Goal: Complete application form

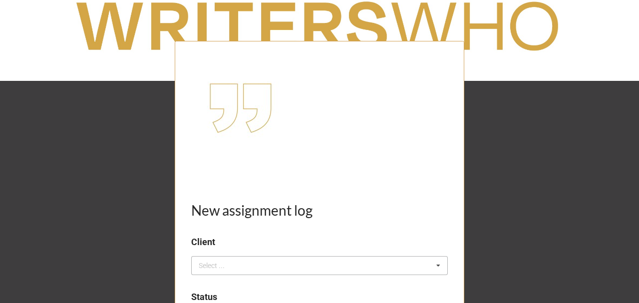
scroll to position [66, 0]
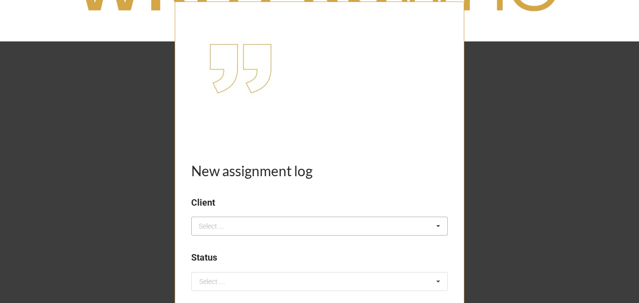
click at [226, 231] on div "Select ..." at bounding box center [217, 226] width 43 height 11
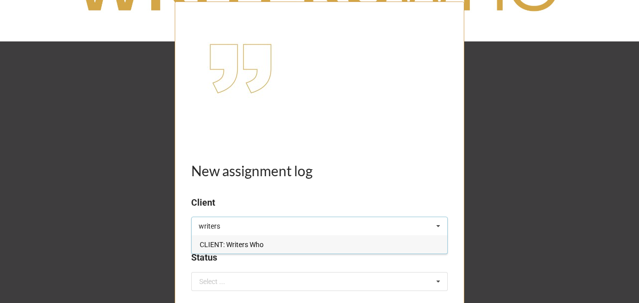
type input "writers"
click at [245, 247] on span "CLIENT: Writers Who" at bounding box center [232, 245] width 64 height 8
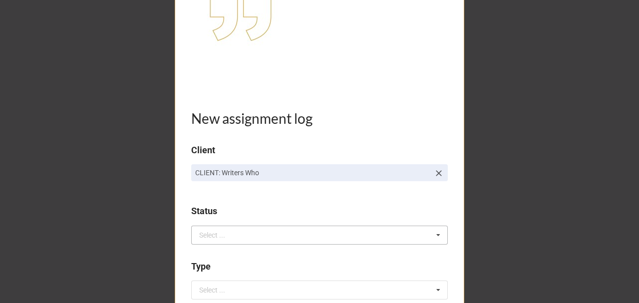
scroll to position [133, 0]
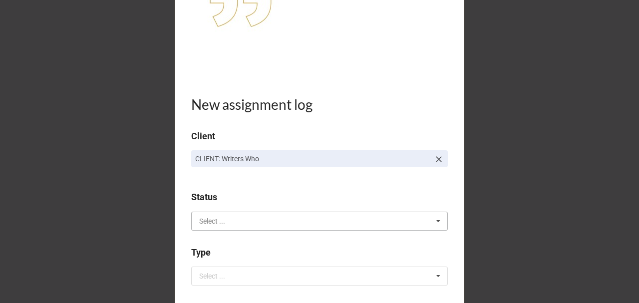
click at [213, 212] on input "text" at bounding box center [319, 221] width 255 height 18
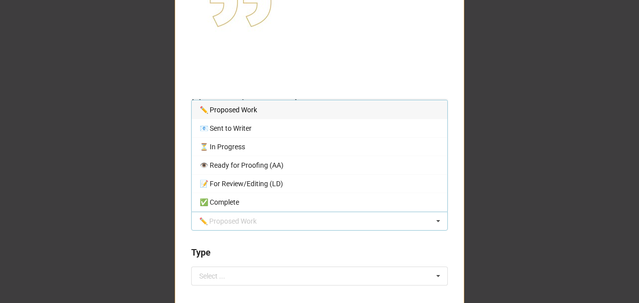
click at [241, 103] on div "✏️ Proposed Work" at bounding box center [319, 109] width 255 height 18
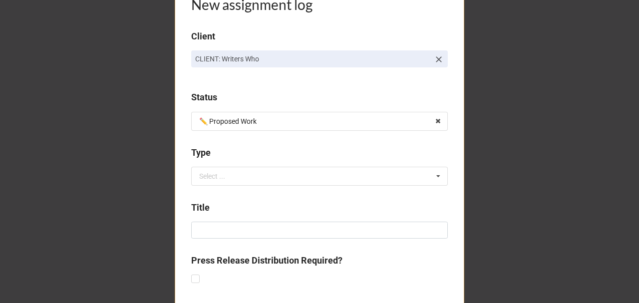
scroll to position [266, 0]
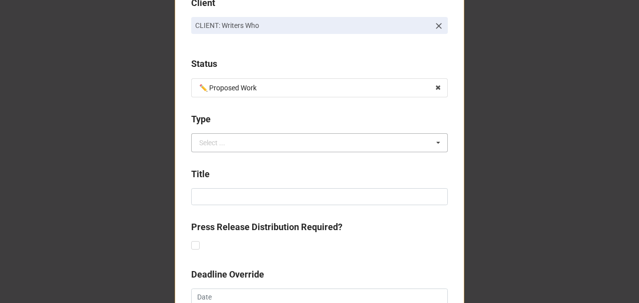
click at [217, 144] on div "Select ..." at bounding box center [212, 142] width 26 height 7
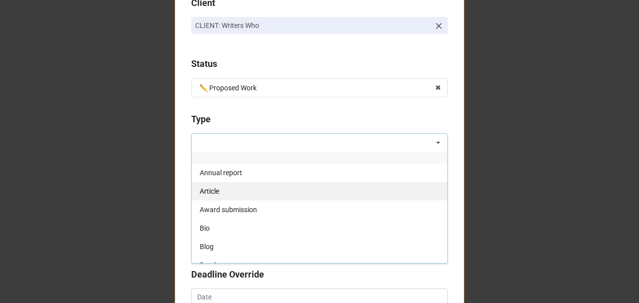
click at [215, 189] on span "Article" at bounding box center [209, 191] width 19 height 8
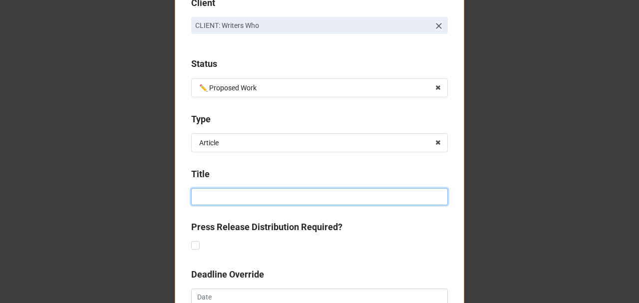
click at [216, 198] on input at bounding box center [319, 196] width 256 height 17
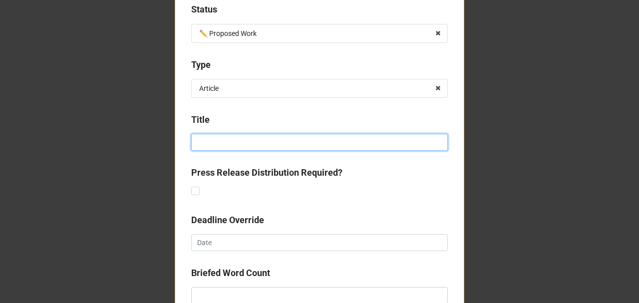
scroll to position [332, 0]
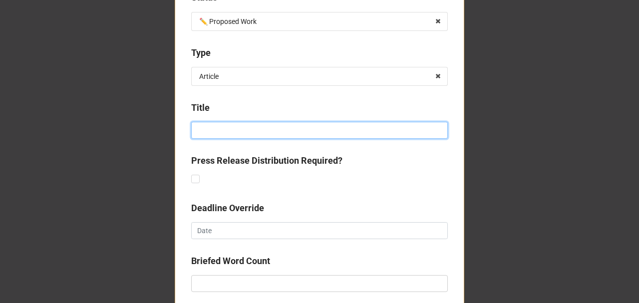
click at [214, 130] on input at bounding box center [319, 130] width 256 height 17
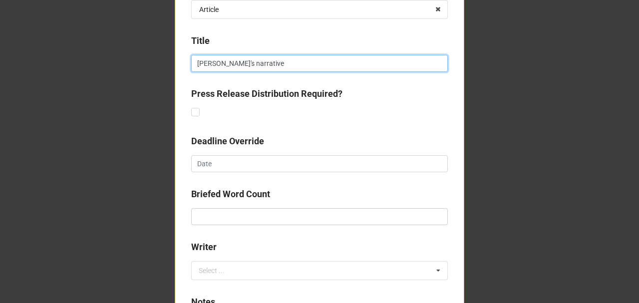
type input "[PERSON_NAME]'s narrative"
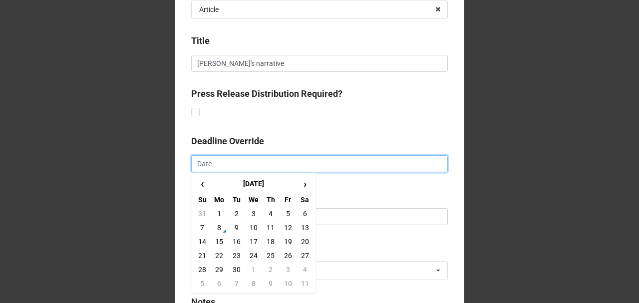
click at [212, 161] on input "text" at bounding box center [319, 163] width 256 height 17
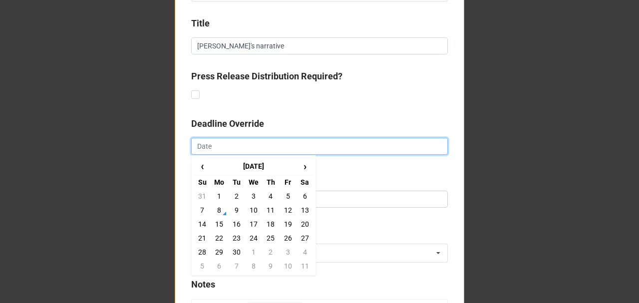
scroll to position [432, 0]
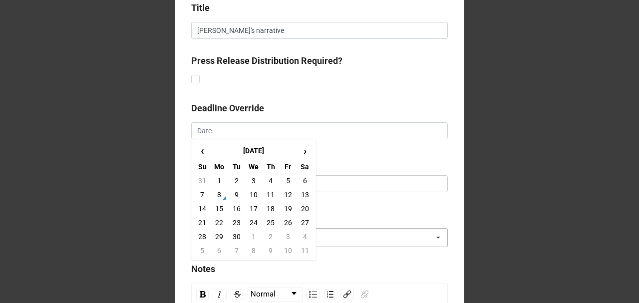
click at [237, 232] on td "30" at bounding box center [236, 237] width 17 height 14
type input "[DATE]"
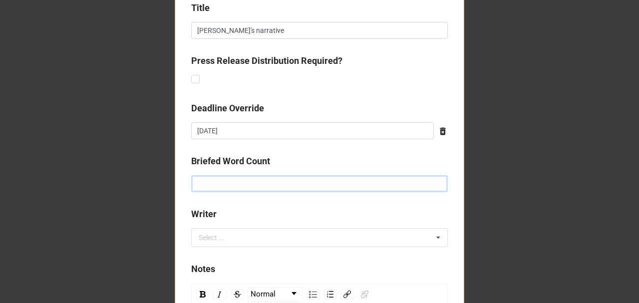
click at [215, 178] on input "text" at bounding box center [319, 183] width 256 height 17
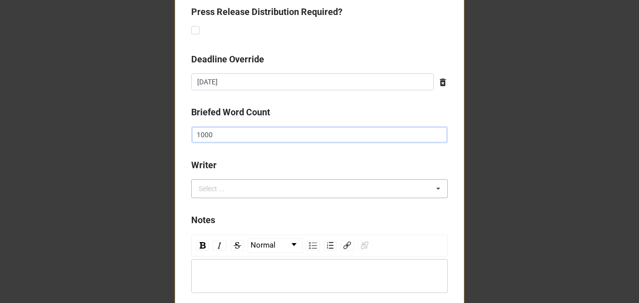
scroll to position [499, 0]
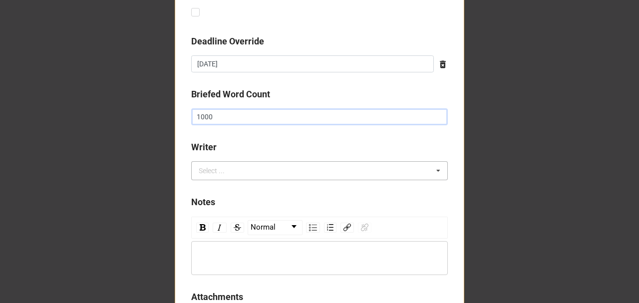
type input "1000"
click at [215, 166] on div "Select ..." at bounding box center [217, 170] width 43 height 11
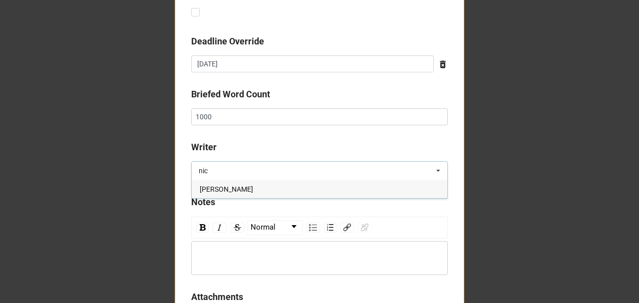
type input "nic"
click at [222, 185] on span "[PERSON_NAME]" at bounding box center [226, 189] width 53 height 8
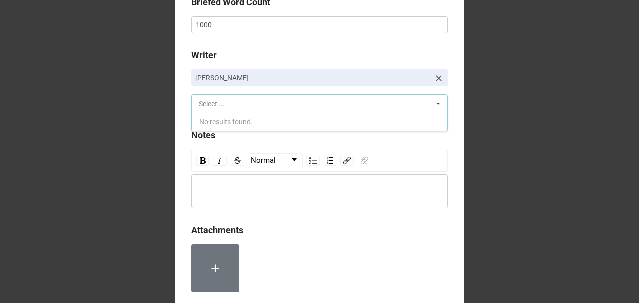
scroll to position [599, 0]
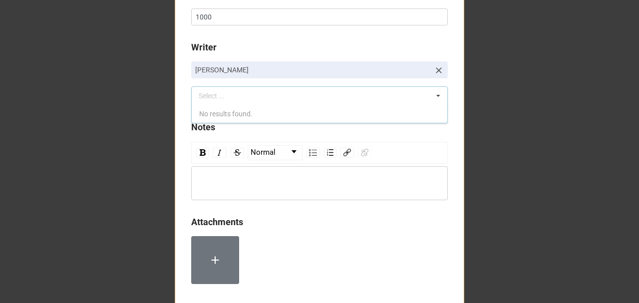
click at [224, 182] on div "rdw-editor" at bounding box center [319, 183] width 247 height 11
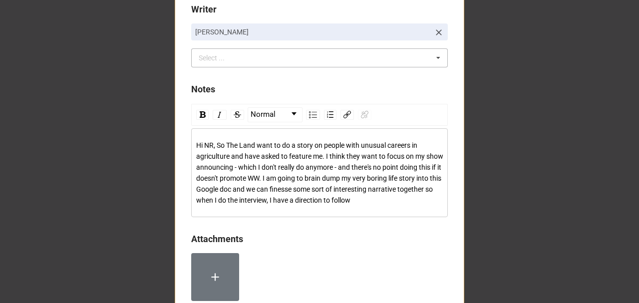
scroll to position [718, 0]
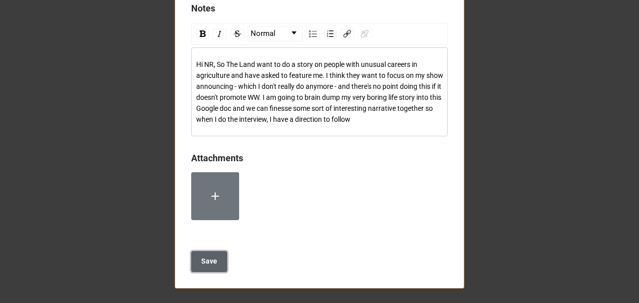
click at [211, 264] on b "Save" at bounding box center [209, 261] width 16 height 10
